Goal: Task Accomplishment & Management: Complete application form

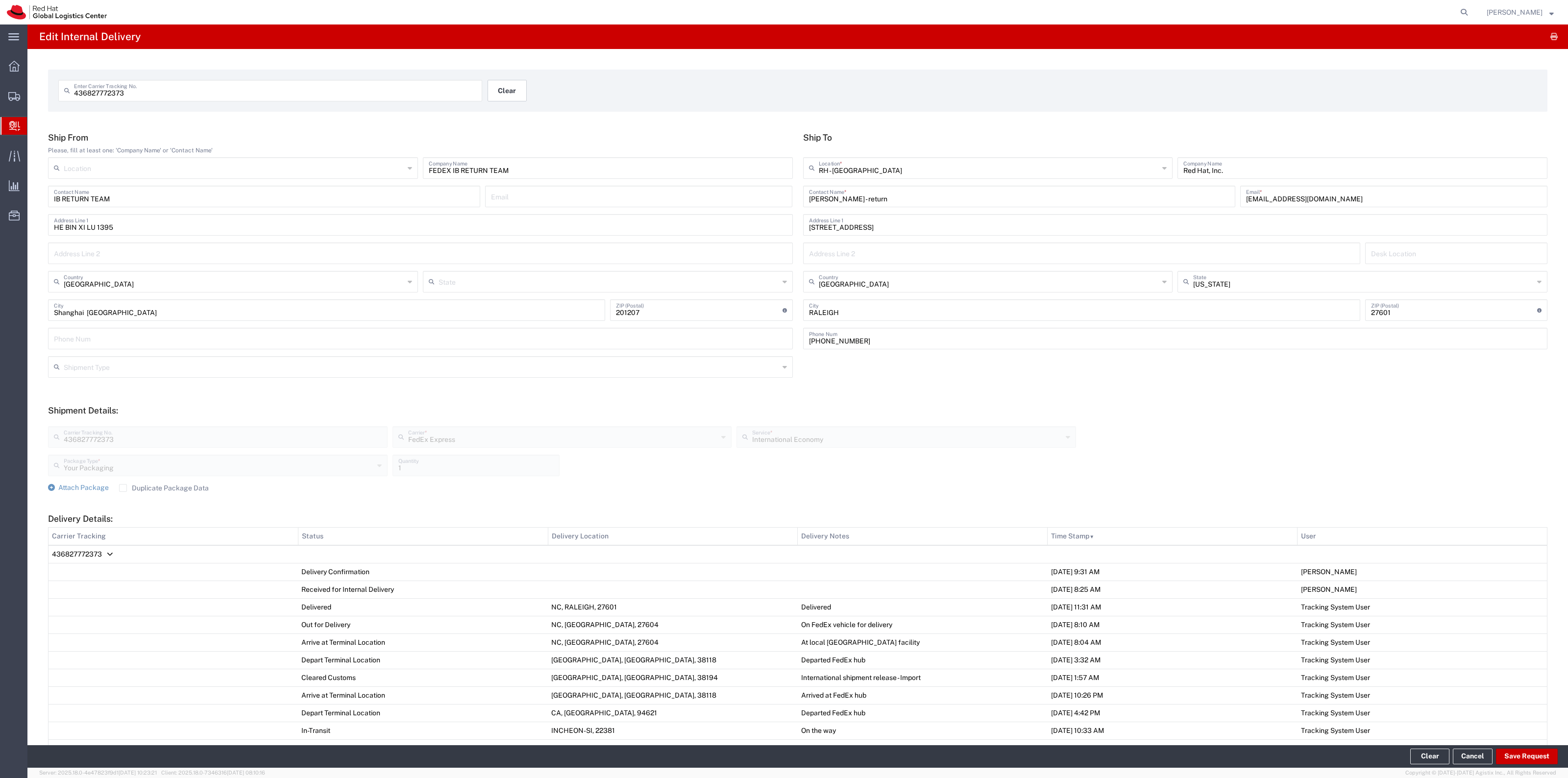
click at [511, 86] on button "Clear" at bounding box center [507, 90] width 39 height 21
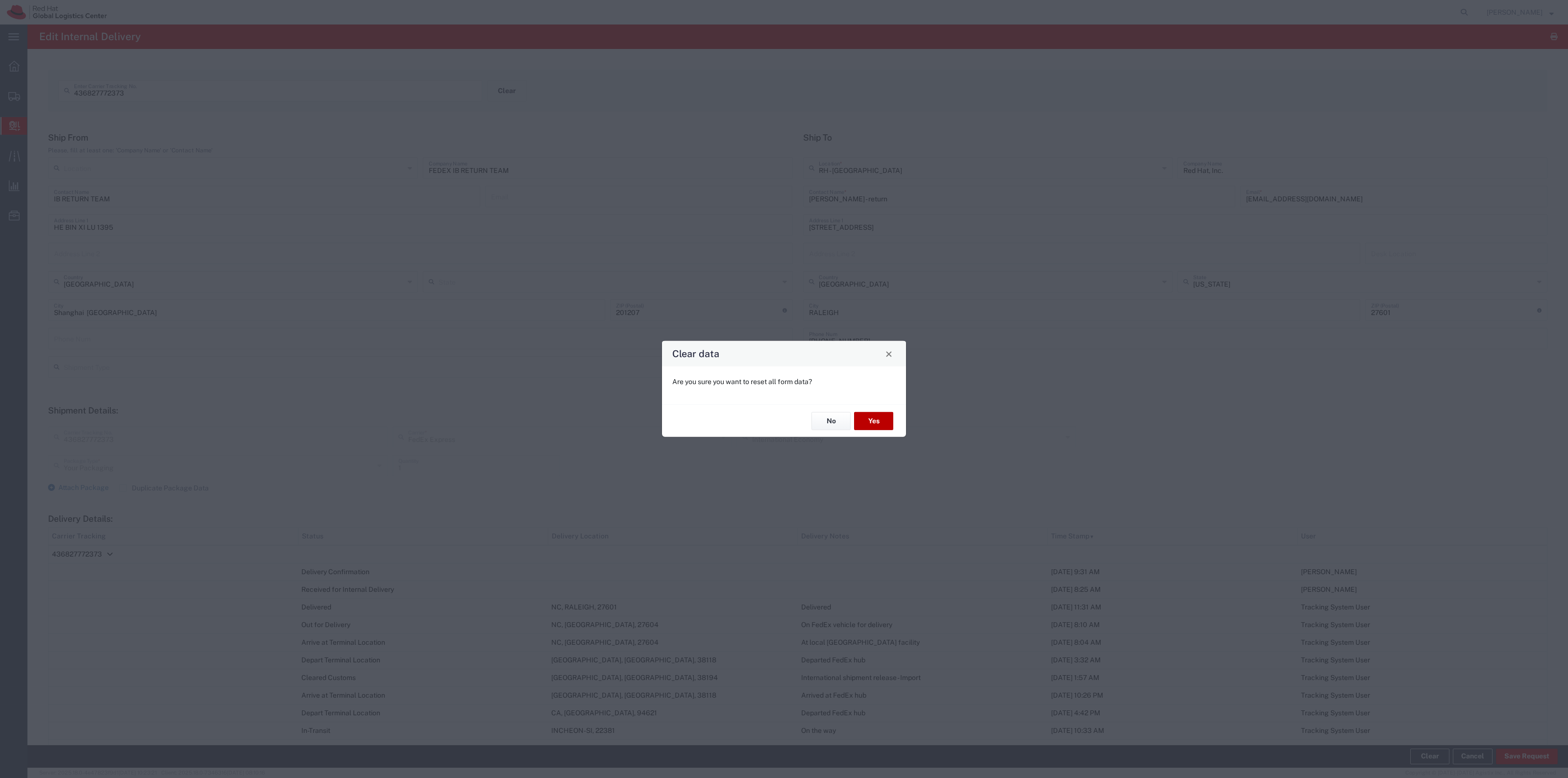
click at [866, 424] on button "Yes" at bounding box center [873, 421] width 39 height 18
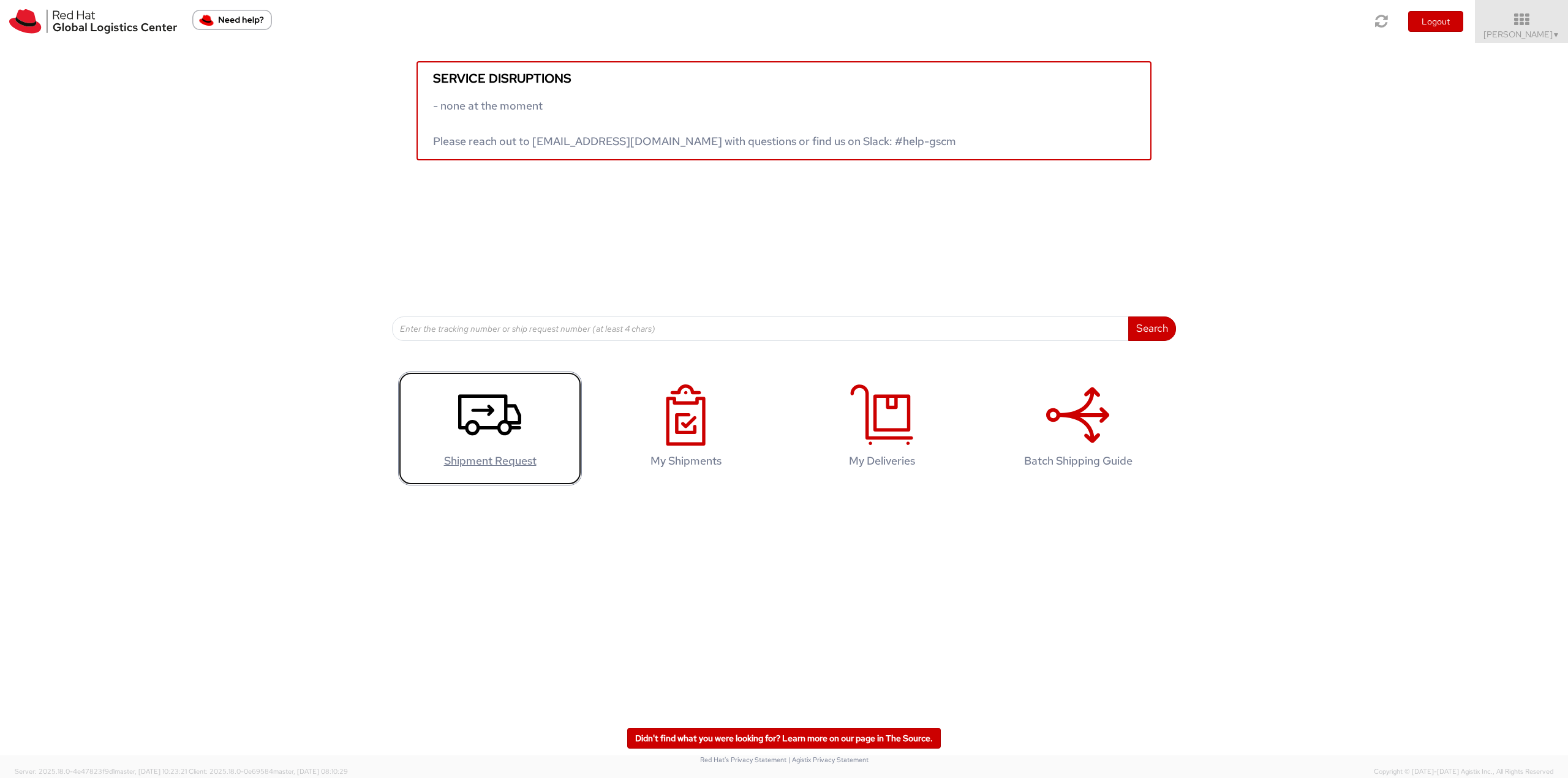
click at [546, 457] on h4 "Shipment Request" at bounding box center [490, 461] width 158 height 12
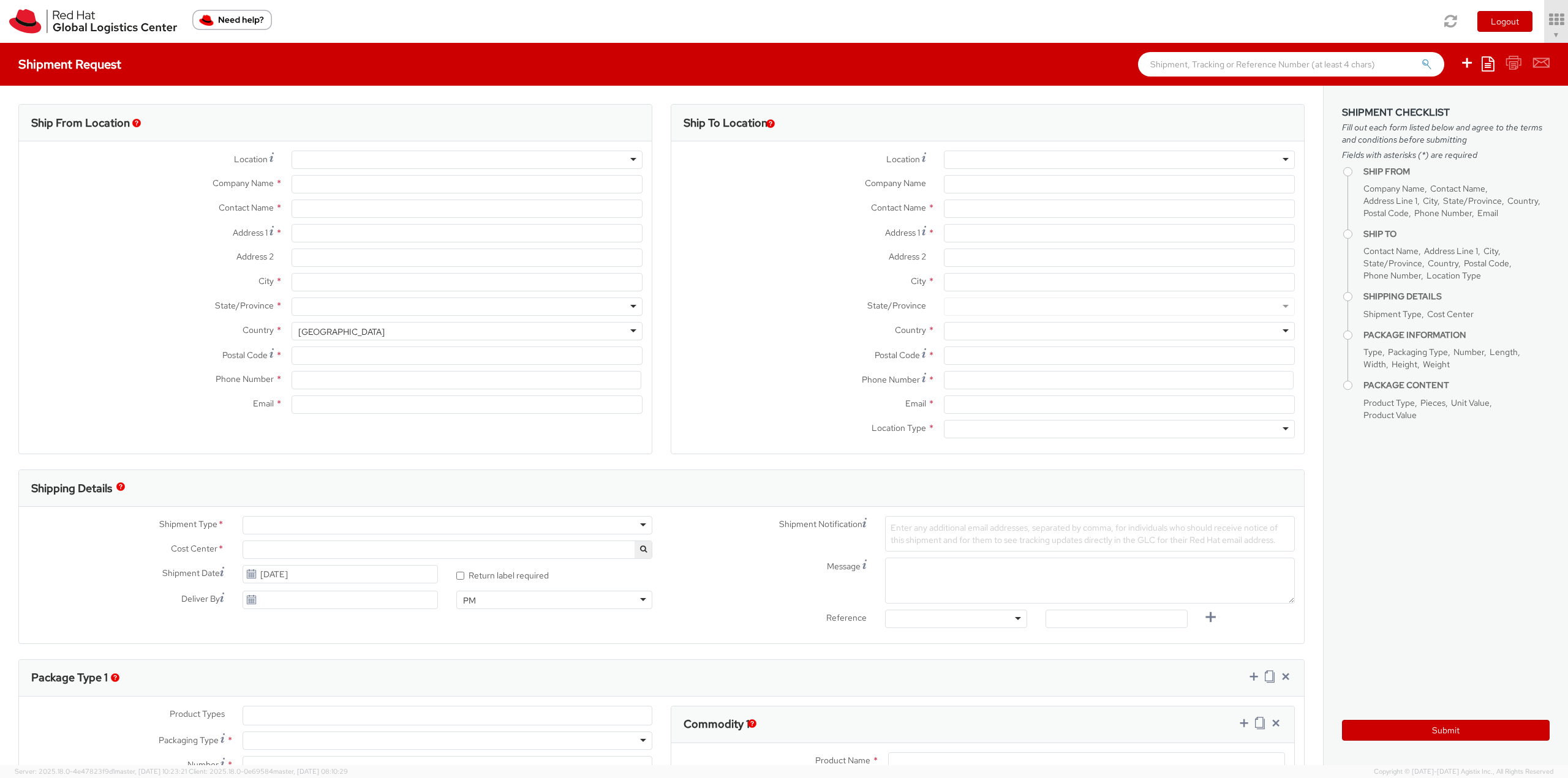
select select "901"
select select
type input "Red Hat, Inc."
type input "[PERSON_NAME]"
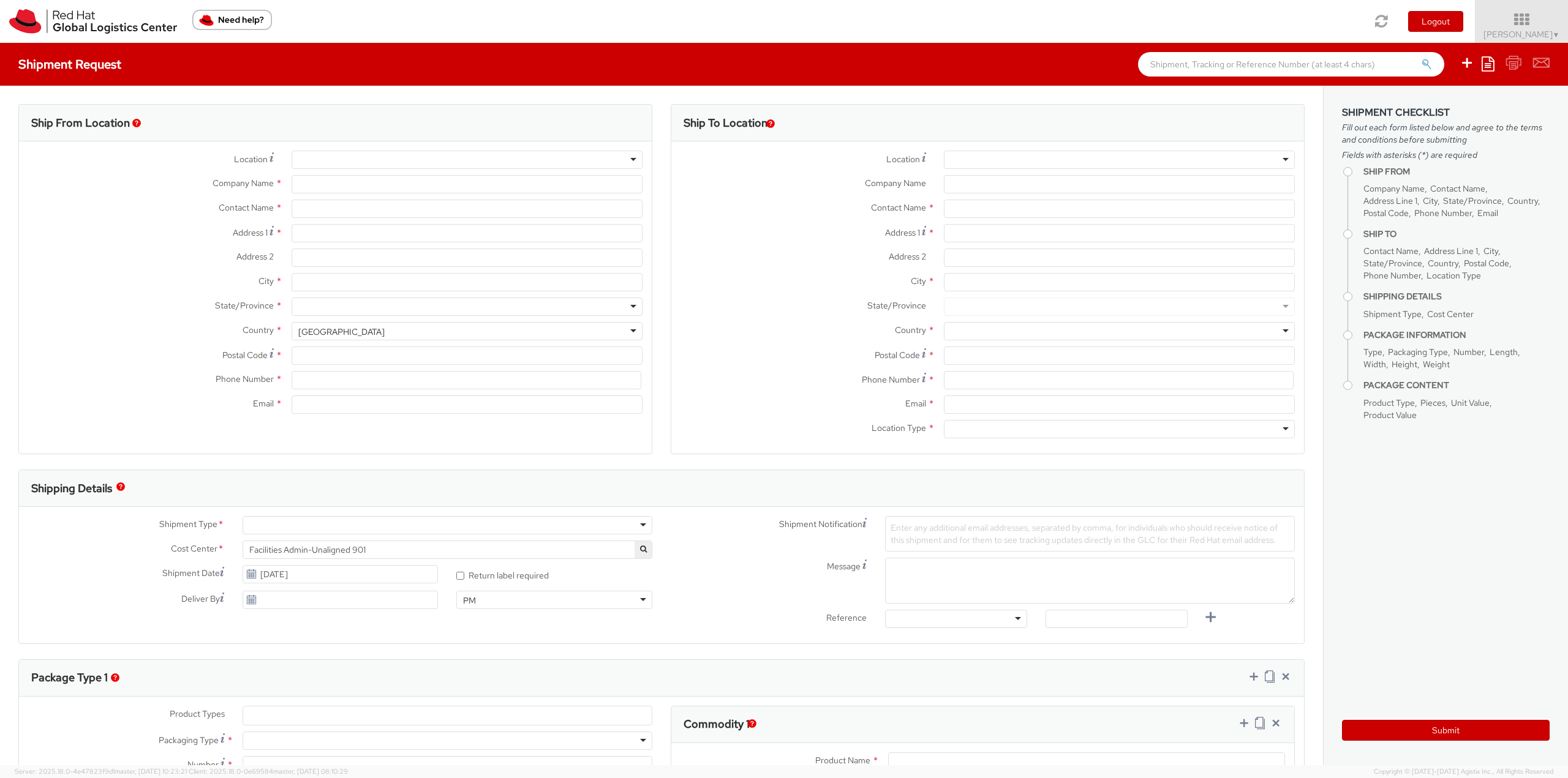
type input "[STREET_ADDRESS]"
type input "RALEIGH"
type input "27601"
type input "19198356701"
type input "[EMAIL_ADDRESS][DOMAIN_NAME]"
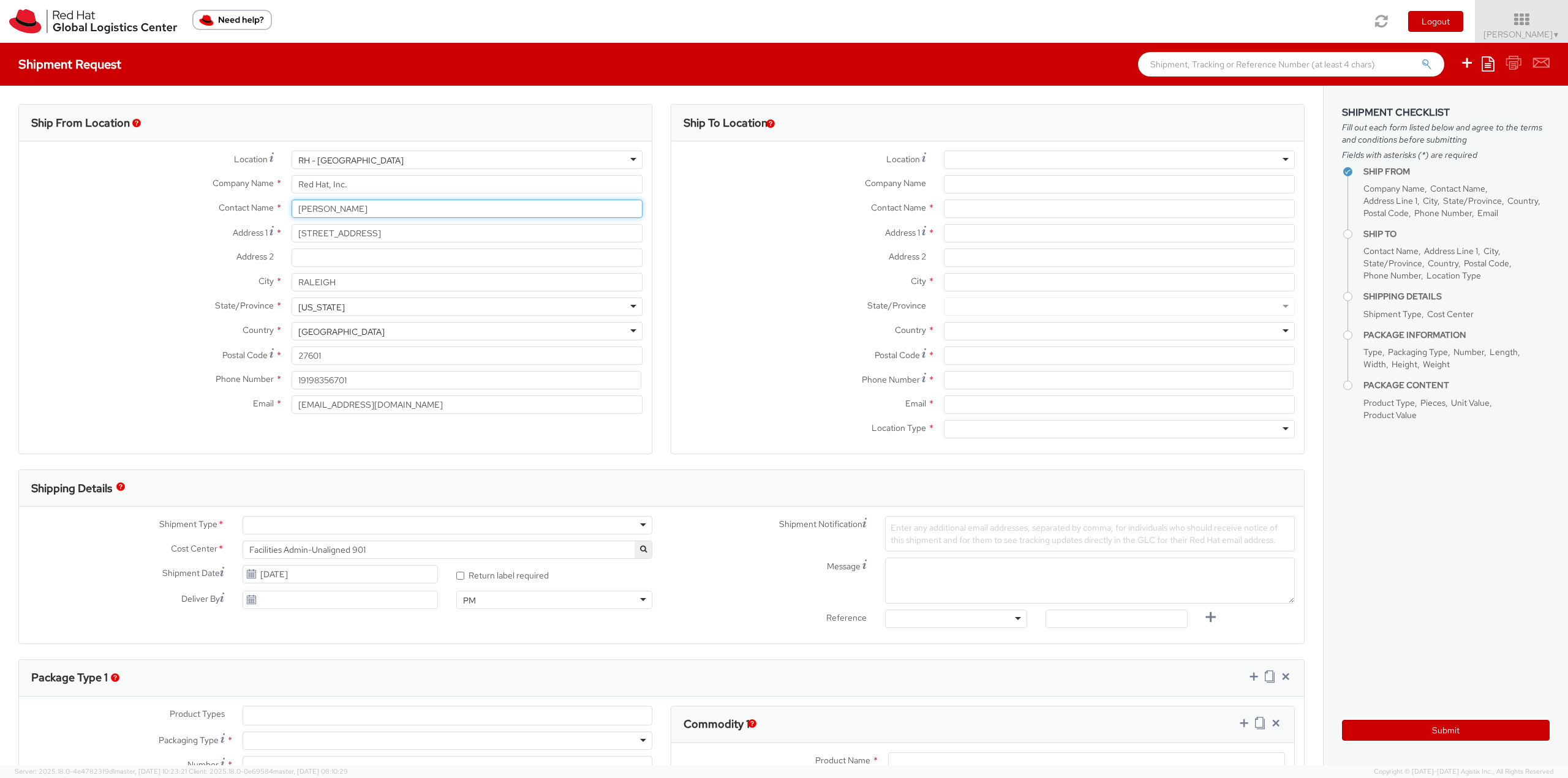
drag, startPoint x: 374, startPoint y: 206, endPoint x: 232, endPoint y: 202, distance: 142.1
click at [234, 202] on div "Contact Name * [PERSON_NAME]" at bounding box center [336, 208] width 633 height 18
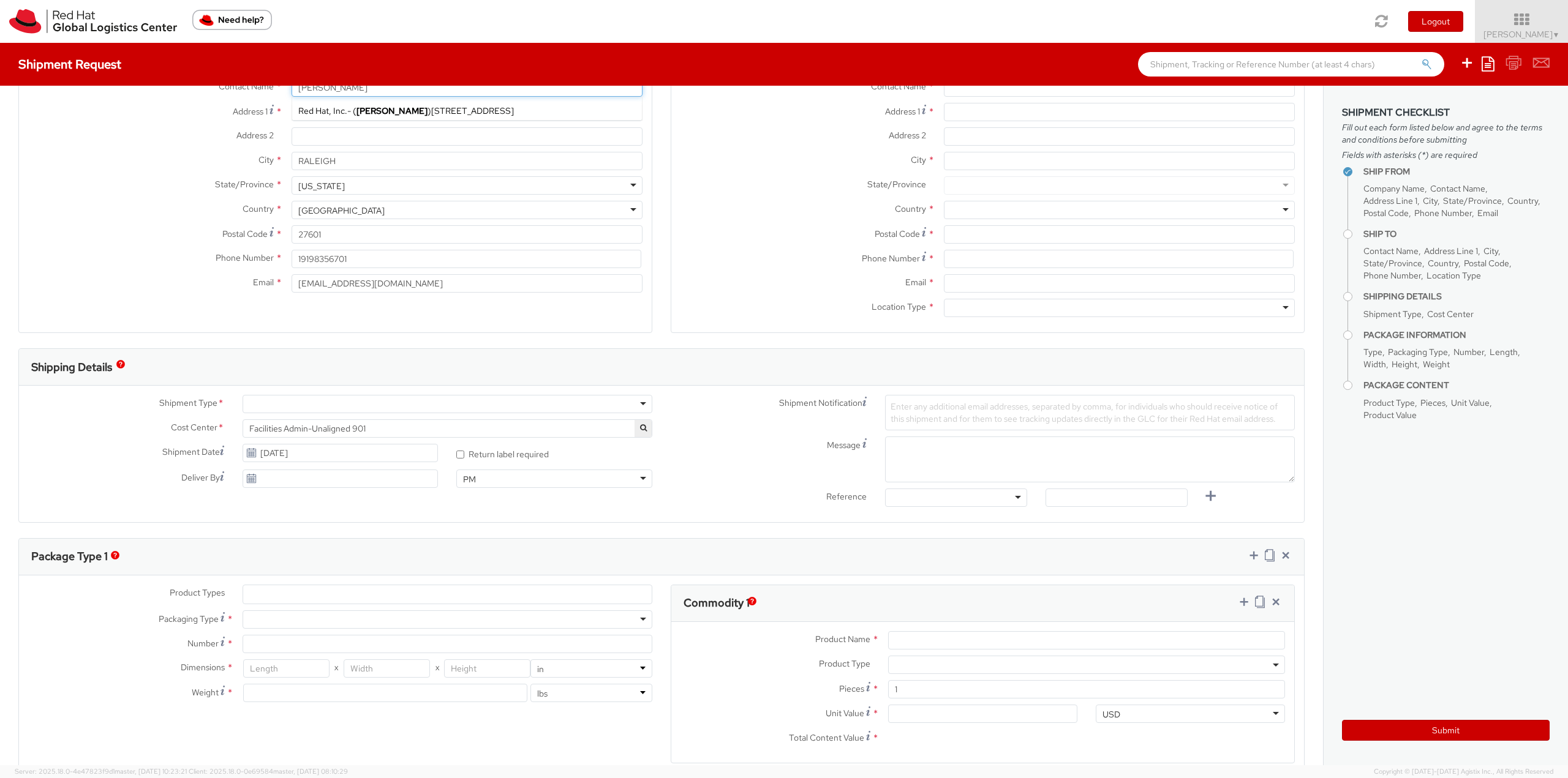
scroll to position [122, 0]
type input "[PERSON_NAME]"
click at [434, 410] on div at bounding box center [447, 403] width 410 height 18
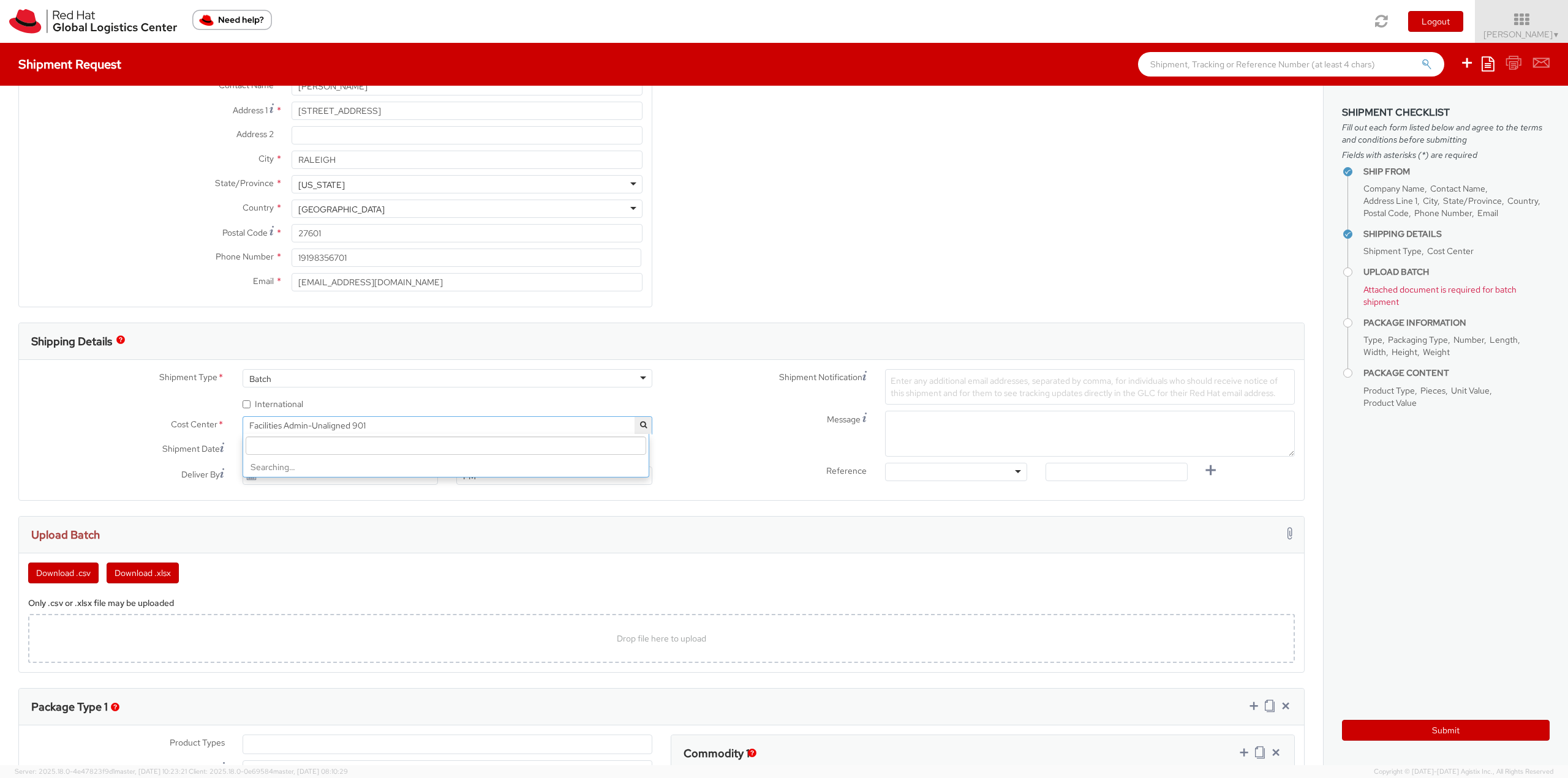
click at [380, 422] on span "Facilities Admin-Unaligned 901" at bounding box center [447, 425] width 396 height 11
